Goal: Task Accomplishment & Management: Complete application form

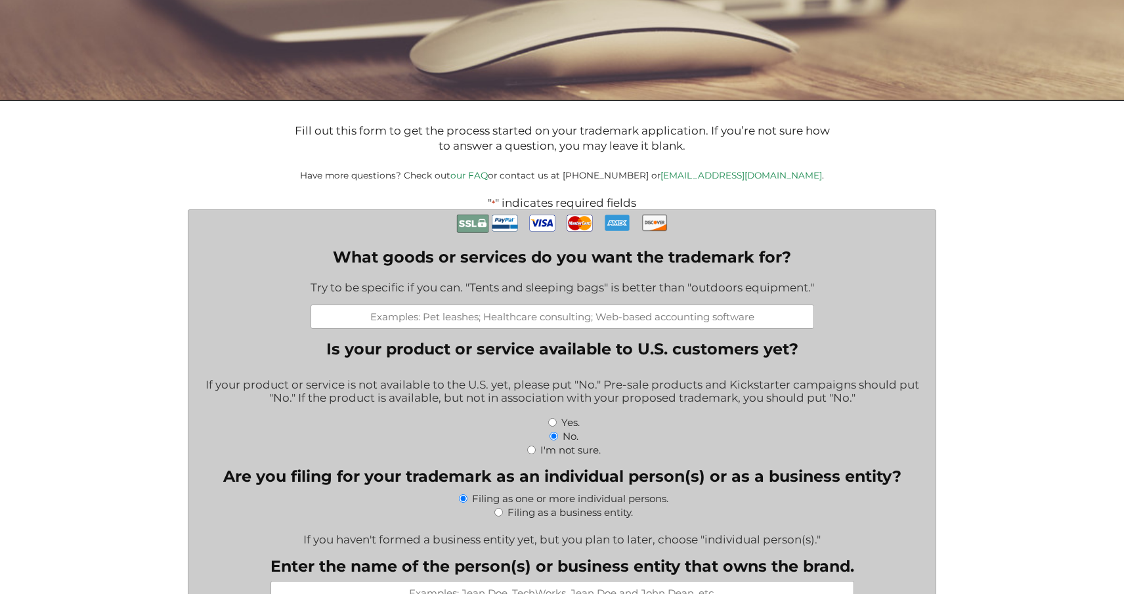
scroll to position [203, 0]
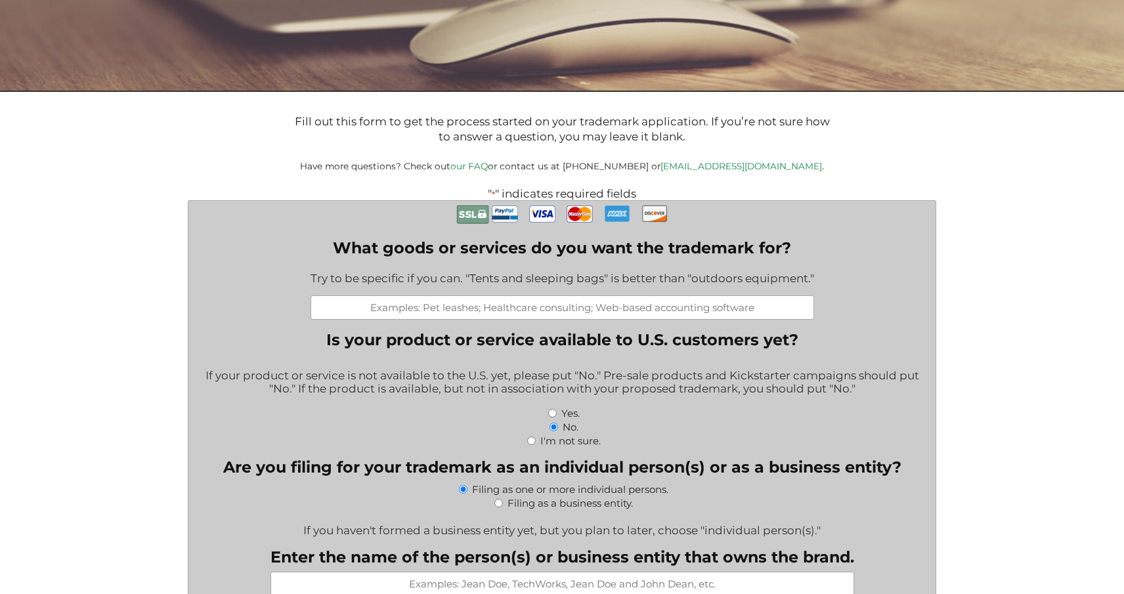
click at [481, 312] on input "What goods or services do you want the trademark for?" at bounding box center [561, 307] width 503 height 24
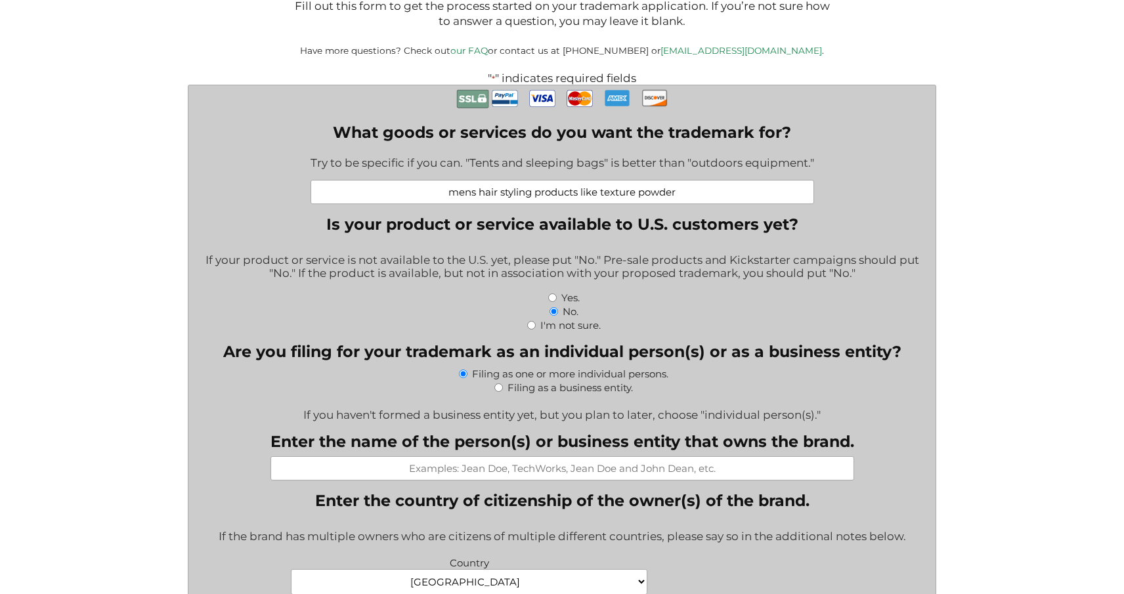
scroll to position [324, 0]
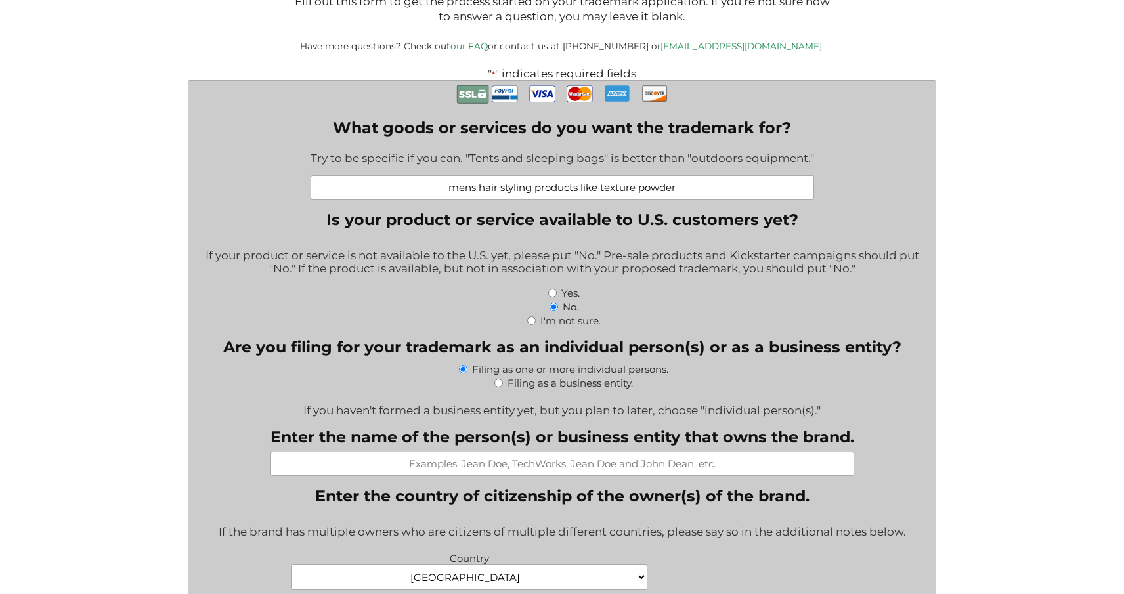
type input "mens hair styling products like texture powder"
click at [552, 305] on input "No." at bounding box center [553, 307] width 9 height 9
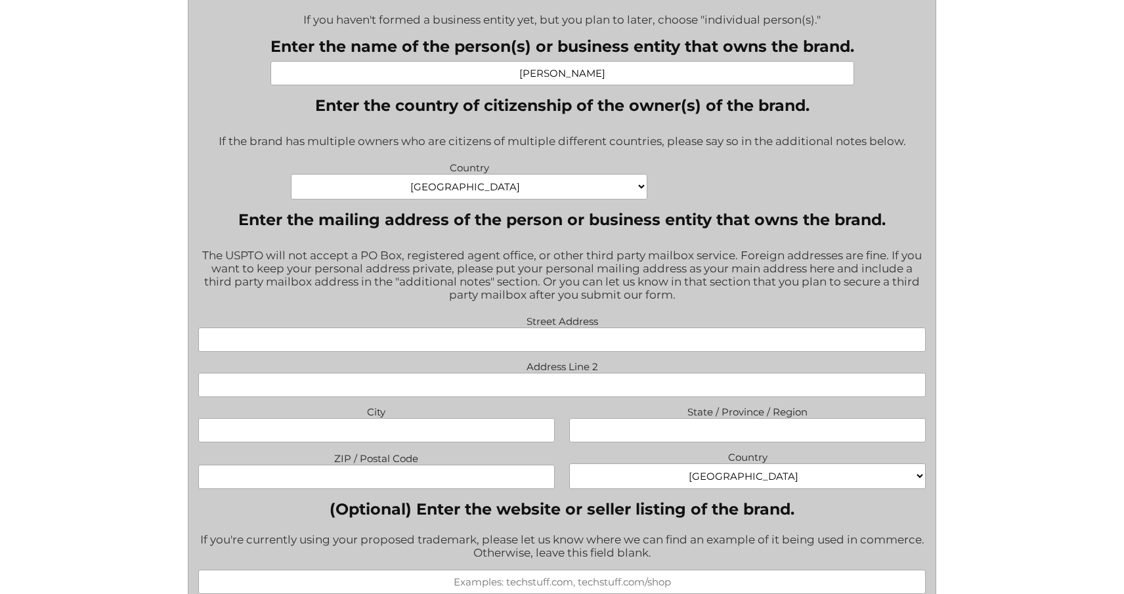
scroll to position [728, 0]
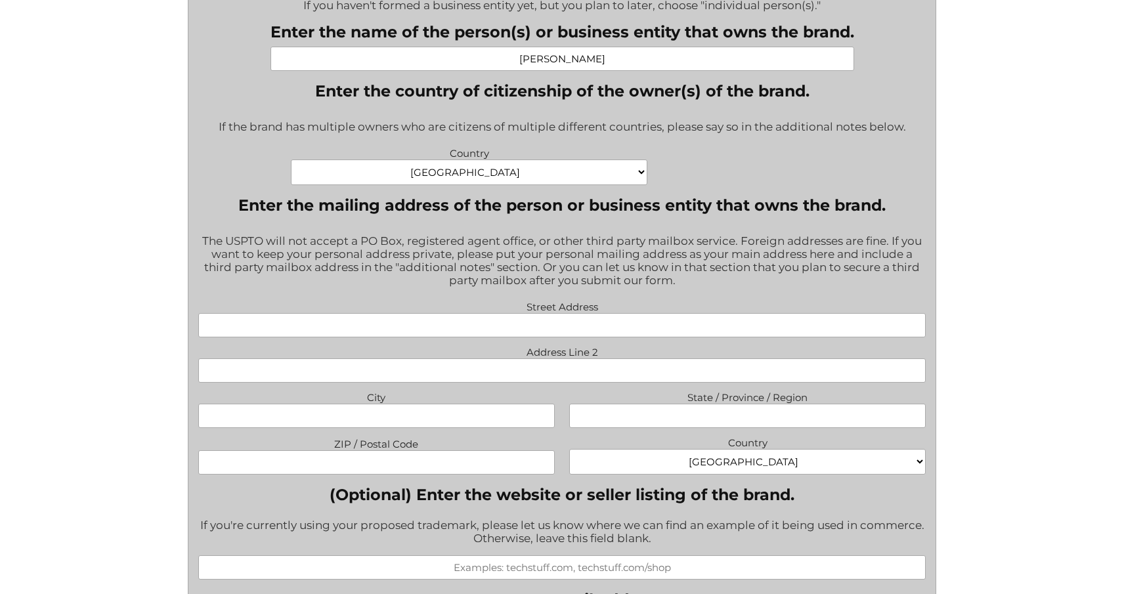
type input "[PERSON_NAME]"
type input "[STREET_ADDRESS]"
type input "Register"
type input "[US_STATE]"
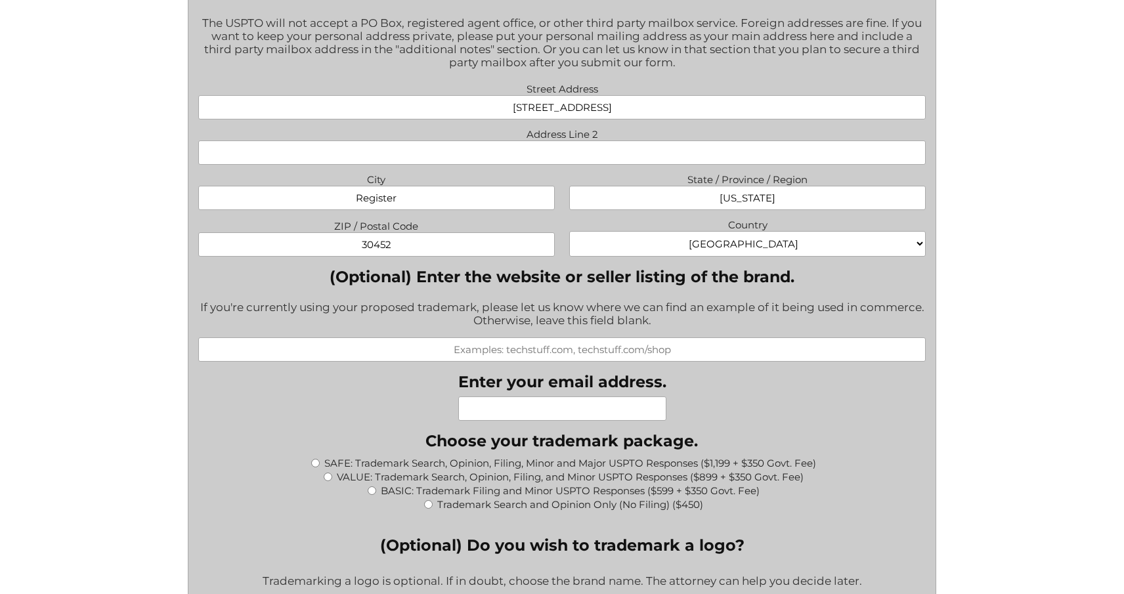
scroll to position [948, 0]
type input "30452"
click at [545, 336] on input "(Optional) Enter the website or seller listing of the brand." at bounding box center [561, 348] width 727 height 24
click at [396, 398] on div "What goods or services do you want the trademark for? Try to be specific if you…" at bounding box center [561, 512] width 727 height 2110
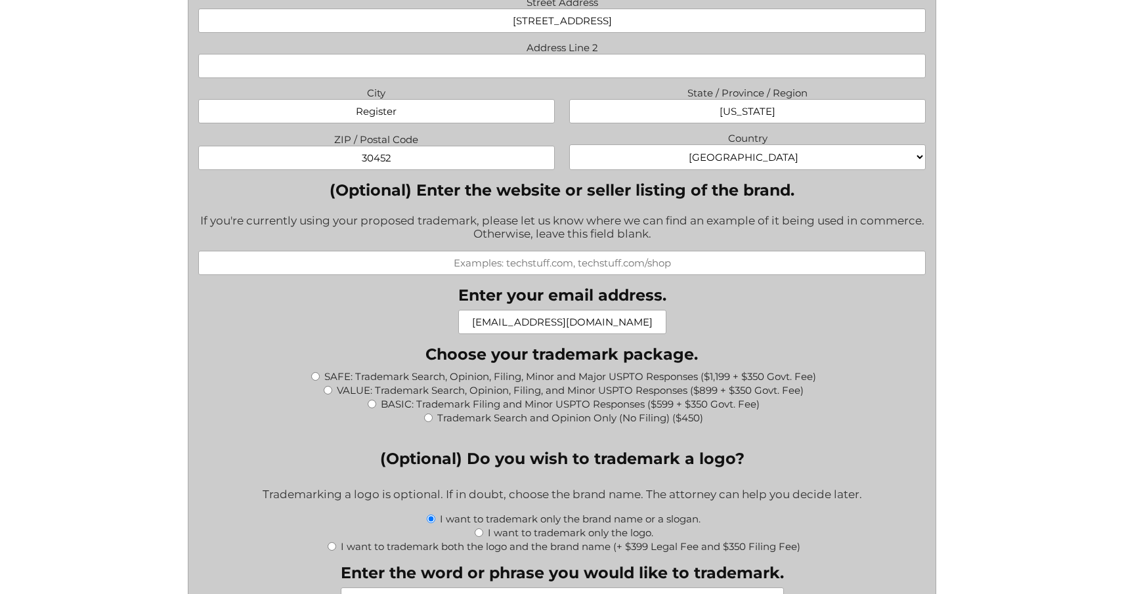
scroll to position [1048, 0]
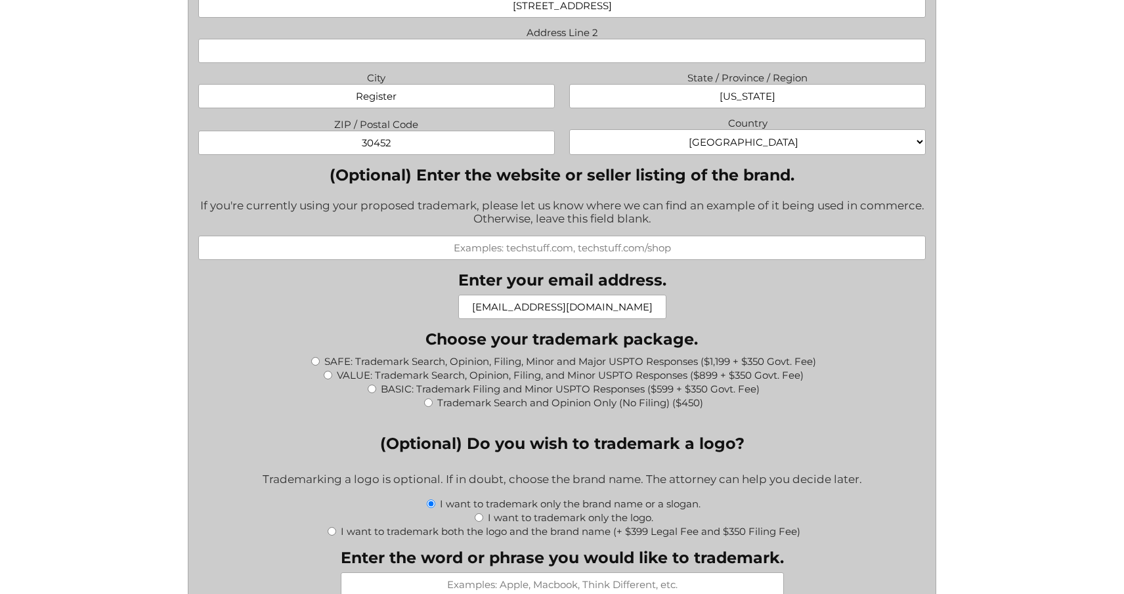
type input "[EMAIL_ADDRESS][DOMAIN_NAME]"
click at [467, 355] on label "SAFE: Trademark Search, Opinion, Filing, Minor and Major USPTO Responses ($1,19…" at bounding box center [570, 361] width 492 height 12
click at [320, 357] on input "SAFE: Trademark Search, Opinion, Filing, Minor and Major USPTO Responses ($1,19…" at bounding box center [315, 361] width 9 height 9
radio input "true"
type input "$1,549.00"
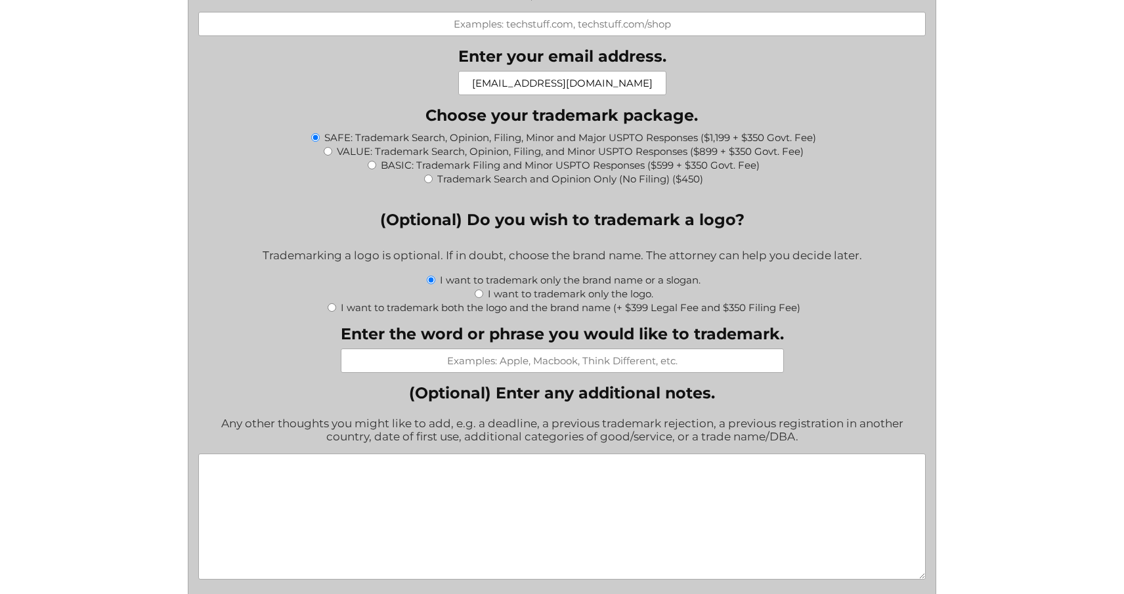
scroll to position [1281, 0]
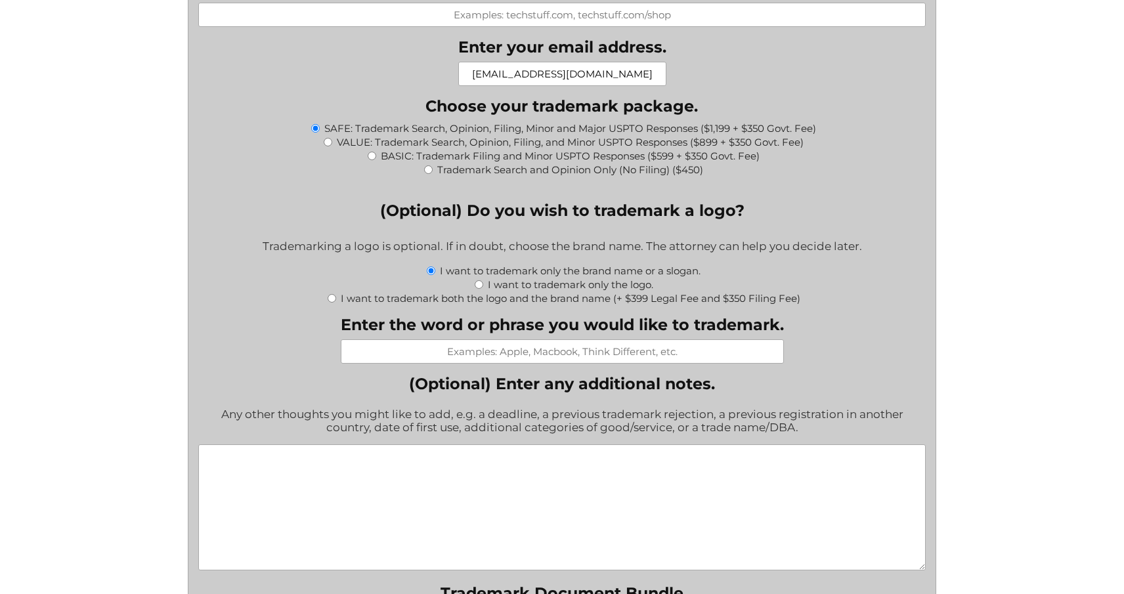
click at [543, 343] on input "Enter the word or phrase you would like to trademark." at bounding box center [562, 351] width 443 height 24
type input "BRO LABS"
click at [758, 374] on label "(Optional) Enter any additional notes." at bounding box center [561, 383] width 727 height 19
click at [758, 444] on textarea "(Optional) Enter any additional notes." at bounding box center [561, 507] width 727 height 126
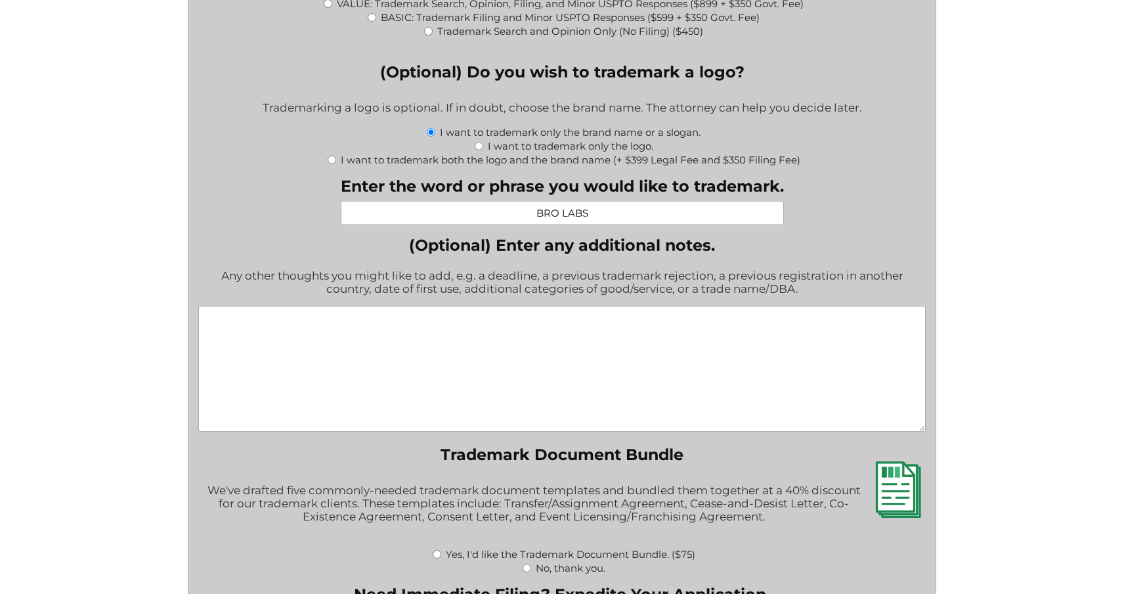
scroll to position [1420, 0]
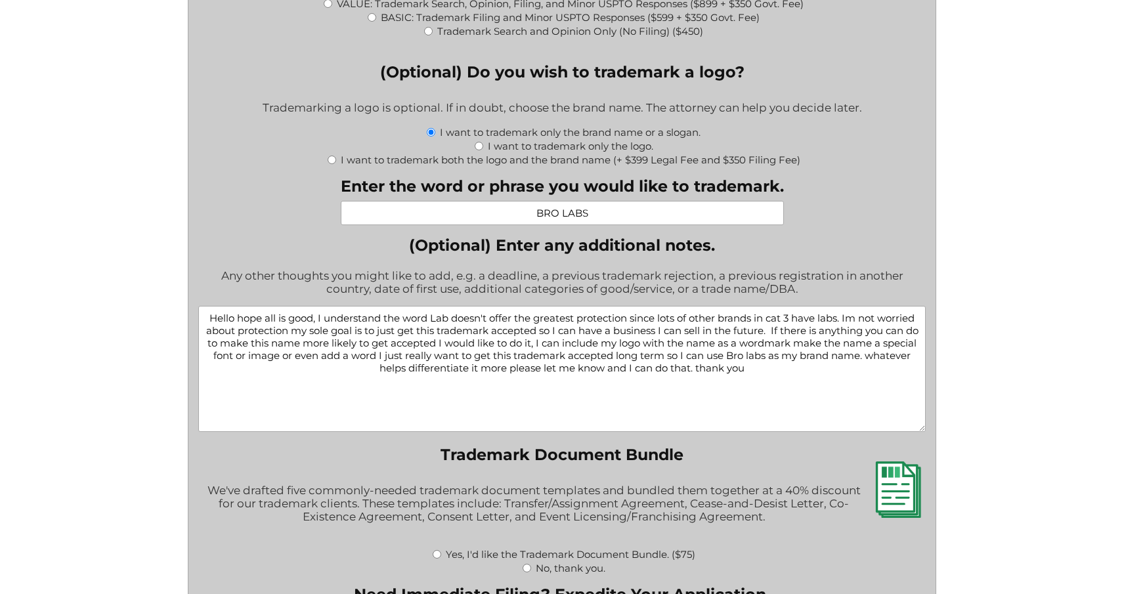
click at [725, 356] on textarea "Hello hope all is good, I understand the word Lab doesn't offer the greatest pr…" at bounding box center [561, 369] width 727 height 126
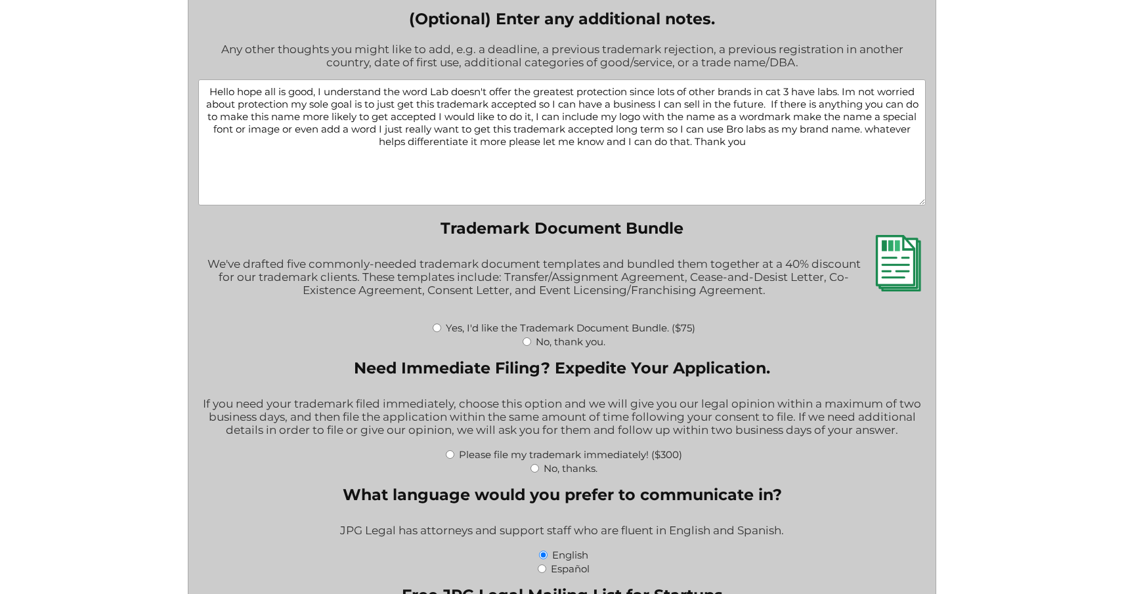
scroll to position [1647, 0]
type textarea "Hello hope all is good, I understand the word Lab doesn't offer the greatest pr…"
click at [524, 337] on input "No, thank you." at bounding box center [526, 341] width 9 height 9
radio input "true"
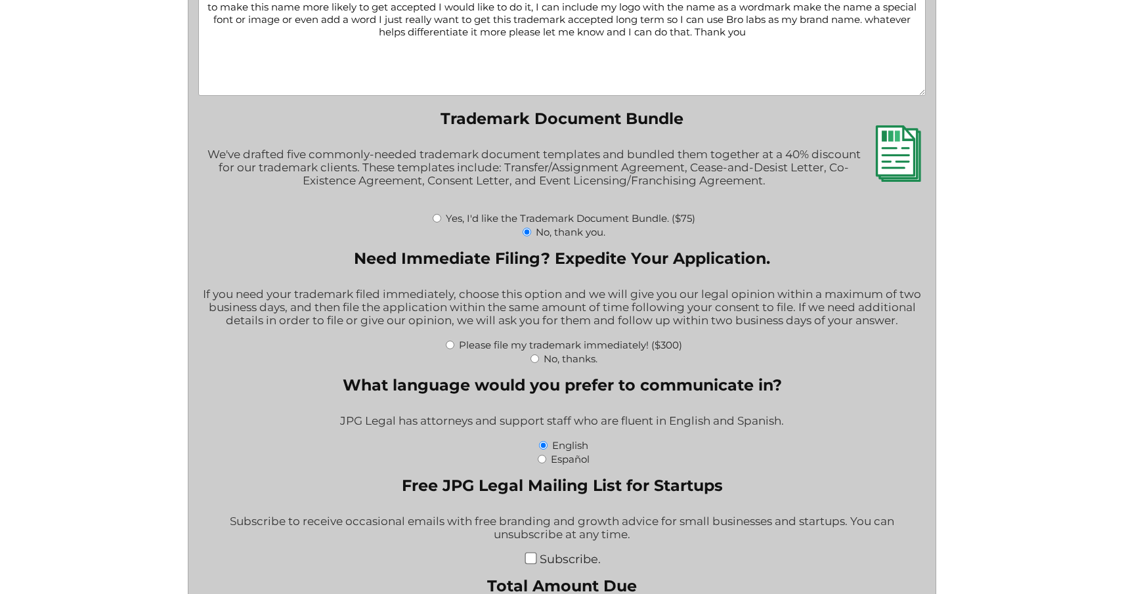
scroll to position [1770, 0]
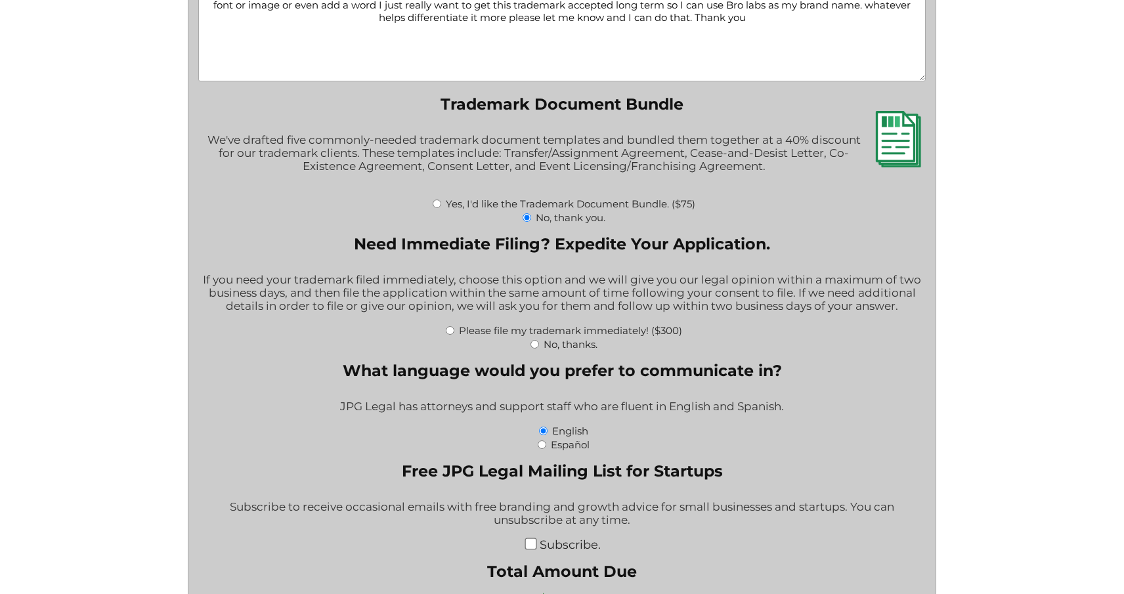
click at [536, 340] on input "No, thanks." at bounding box center [534, 344] width 9 height 9
radio input "true"
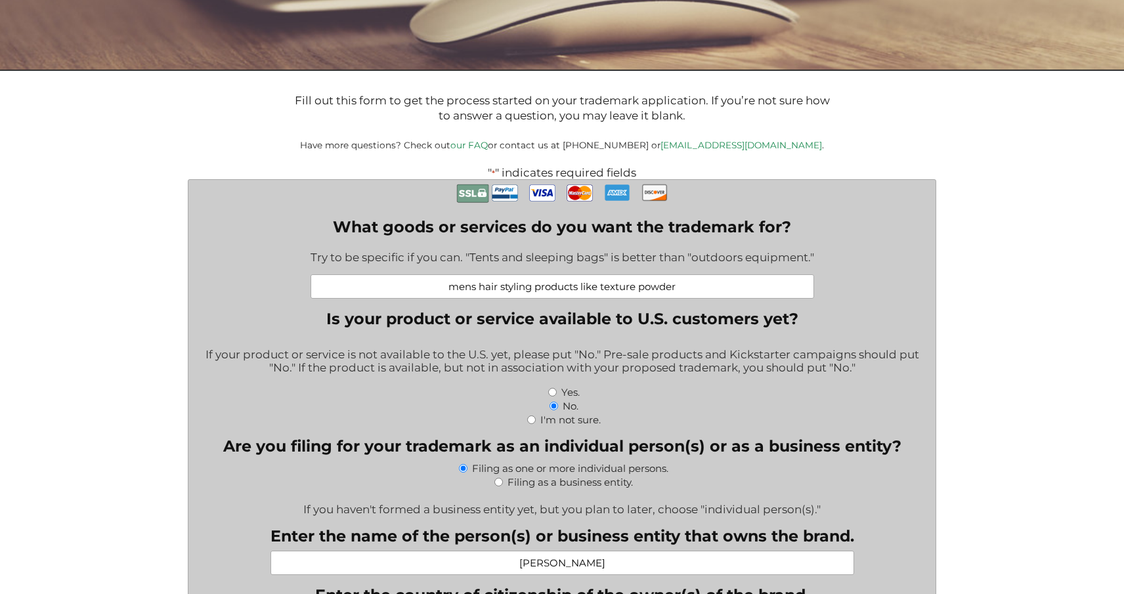
scroll to position [221, 0]
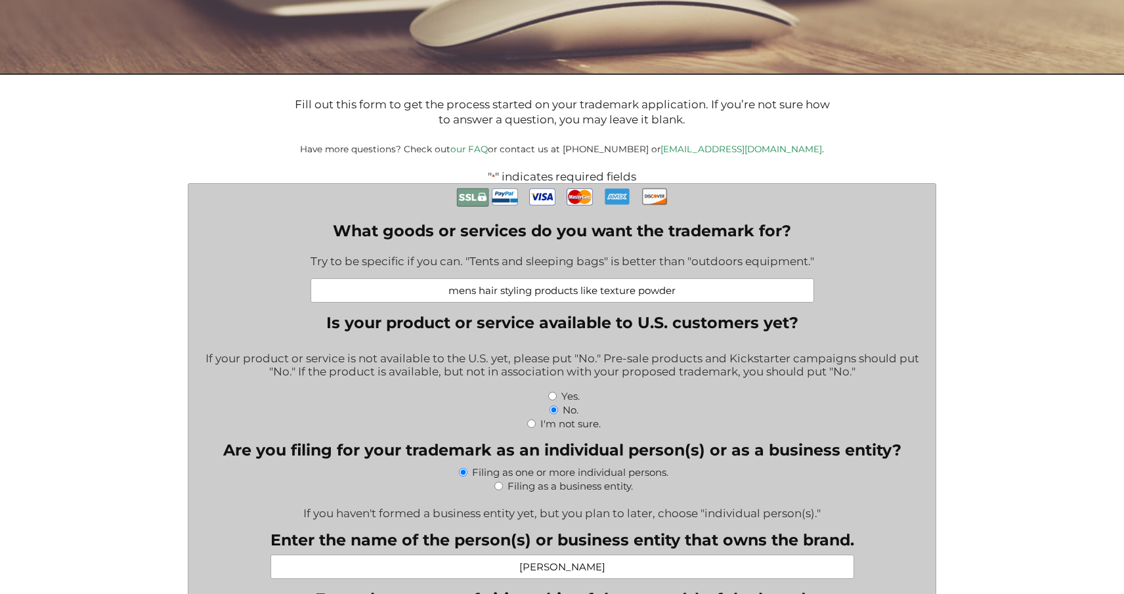
click at [685, 293] on input "mens hair styling products like texture powder" at bounding box center [561, 290] width 503 height 24
click at [444, 285] on input "mens hair styling products like texture powder" at bounding box center [561, 290] width 503 height 24
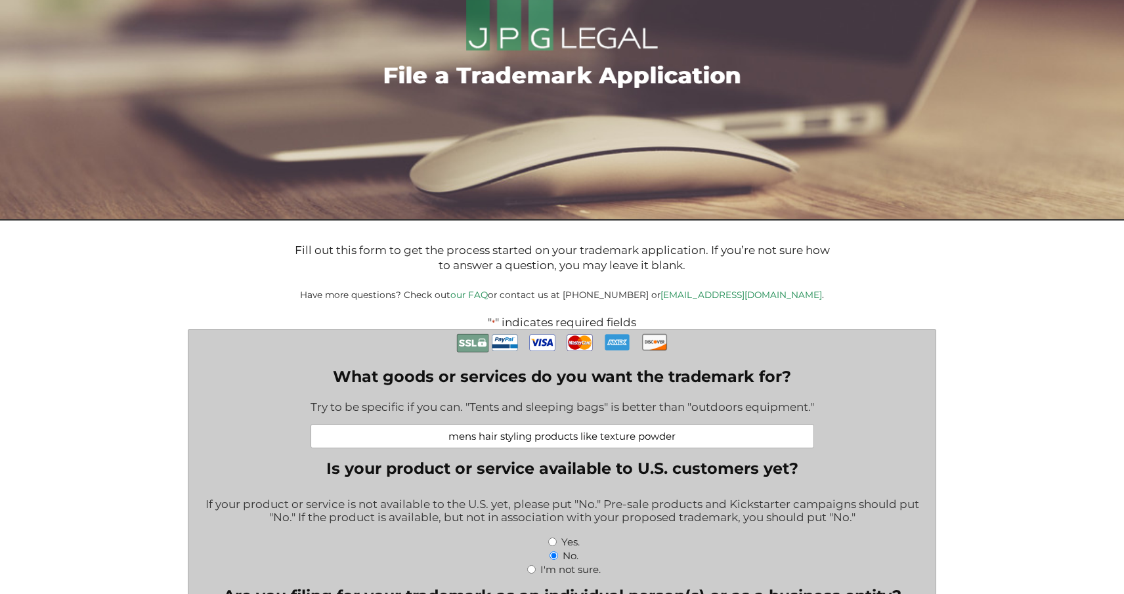
scroll to position [98, 0]
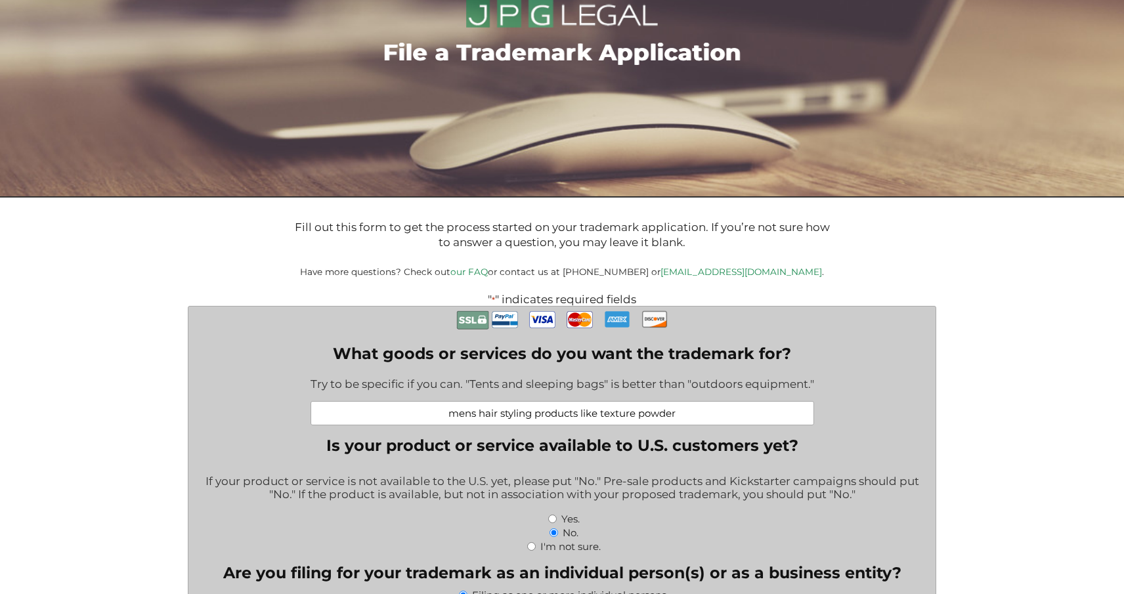
click at [683, 418] on input "mens hair styling products like texture powder" at bounding box center [561, 413] width 503 height 24
click at [660, 413] on input "mens hair styling products like texture powder, hair clay" at bounding box center [561, 413] width 503 height 24
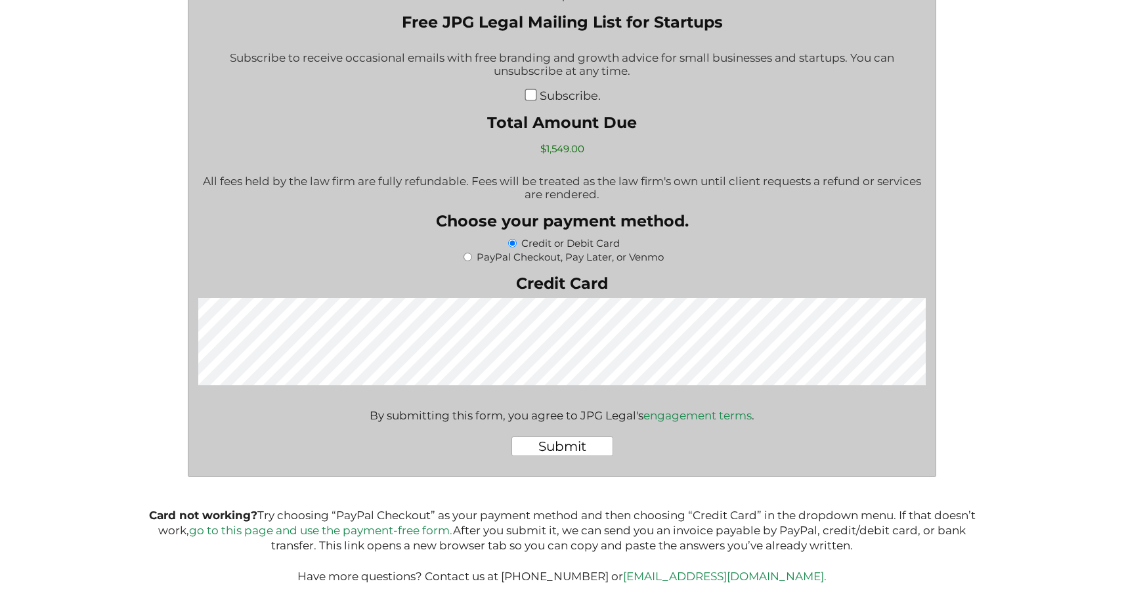
scroll to position [2218, 0]
type input "mens hair styling products like texture powder, hair clay"
click at [551, 437] on input "Submit" at bounding box center [562, 447] width 102 height 20
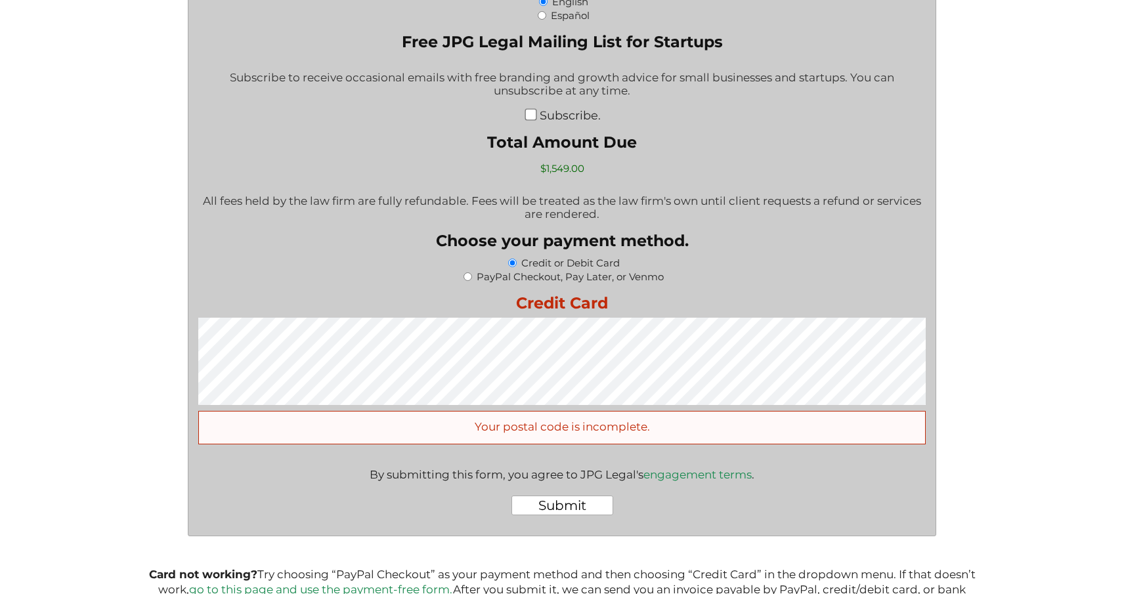
scroll to position [2188, 0]
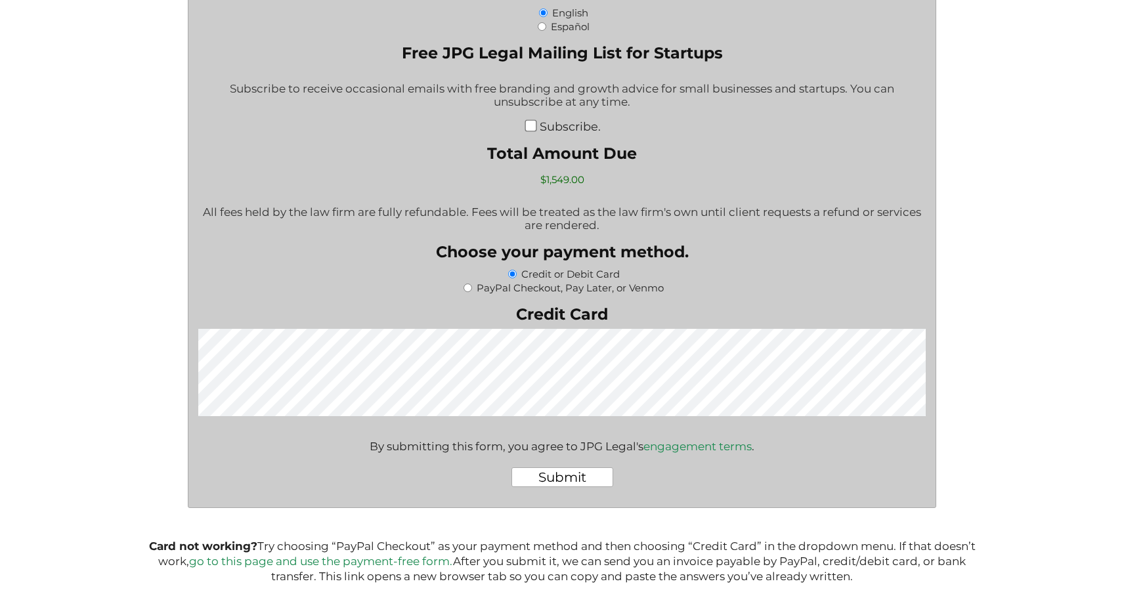
click at [584, 467] on input "Submit" at bounding box center [562, 477] width 102 height 20
